Goal: Information Seeking & Learning: Learn about a topic

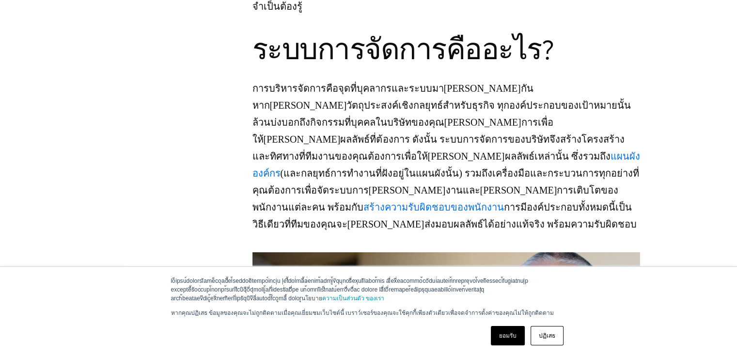
scroll to position [970, 0]
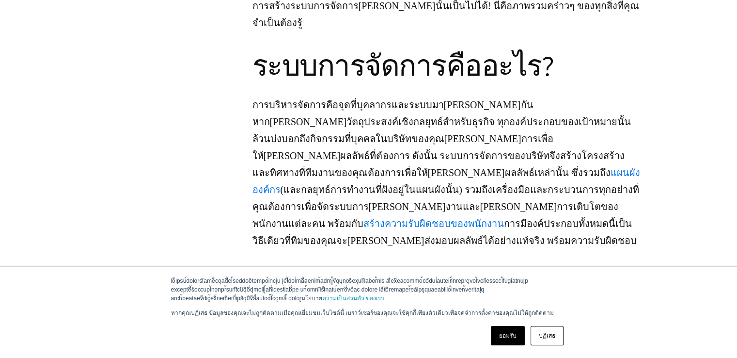
click at [498, 167] on font "แผนผังองค์กร" at bounding box center [447, 181] width 388 height 28
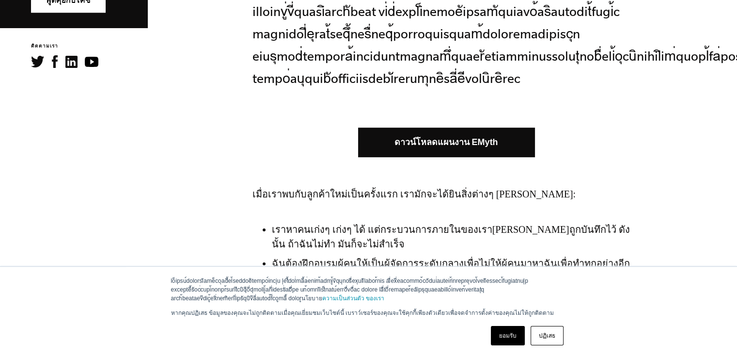
scroll to position [339, 0]
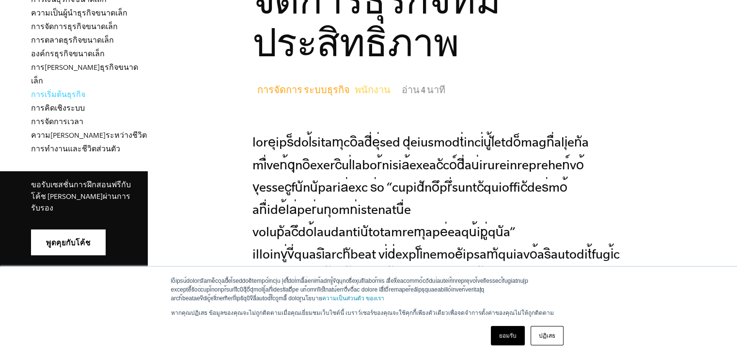
click at [45, 91] on font "การเริ่มต้นธุรกิจ" at bounding box center [58, 95] width 54 height 8
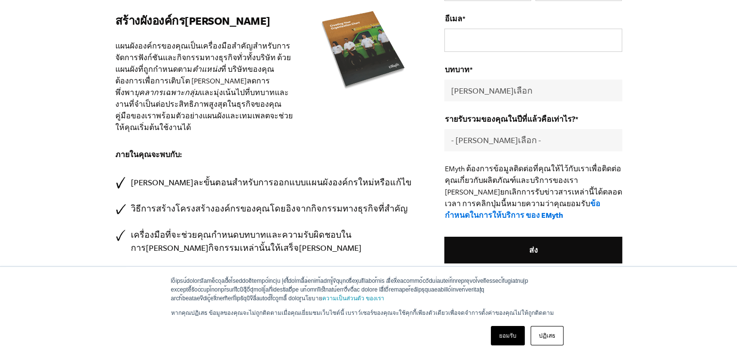
scroll to position [134, 0]
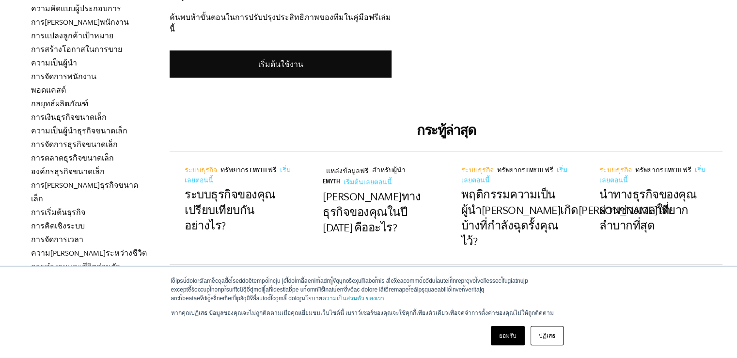
scroll to position [291, 0]
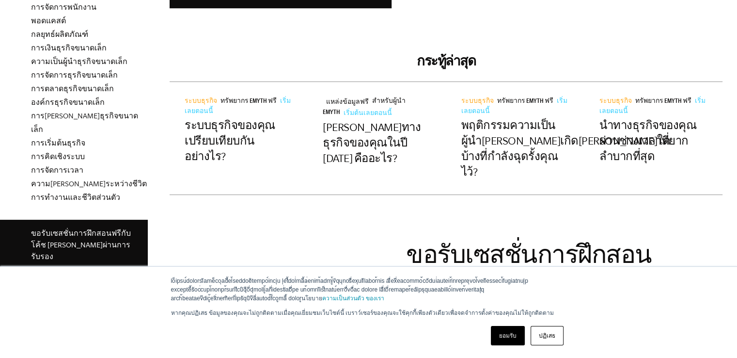
click at [551, 338] on font "ปฏิเสธ" at bounding box center [547, 335] width 16 height 7
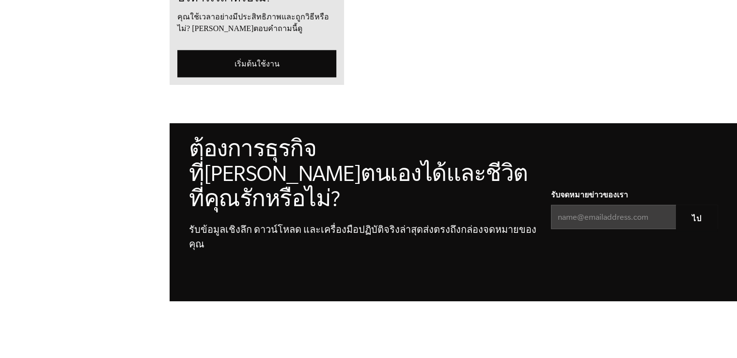
scroll to position [727, 0]
